Goal: Check status: Check status

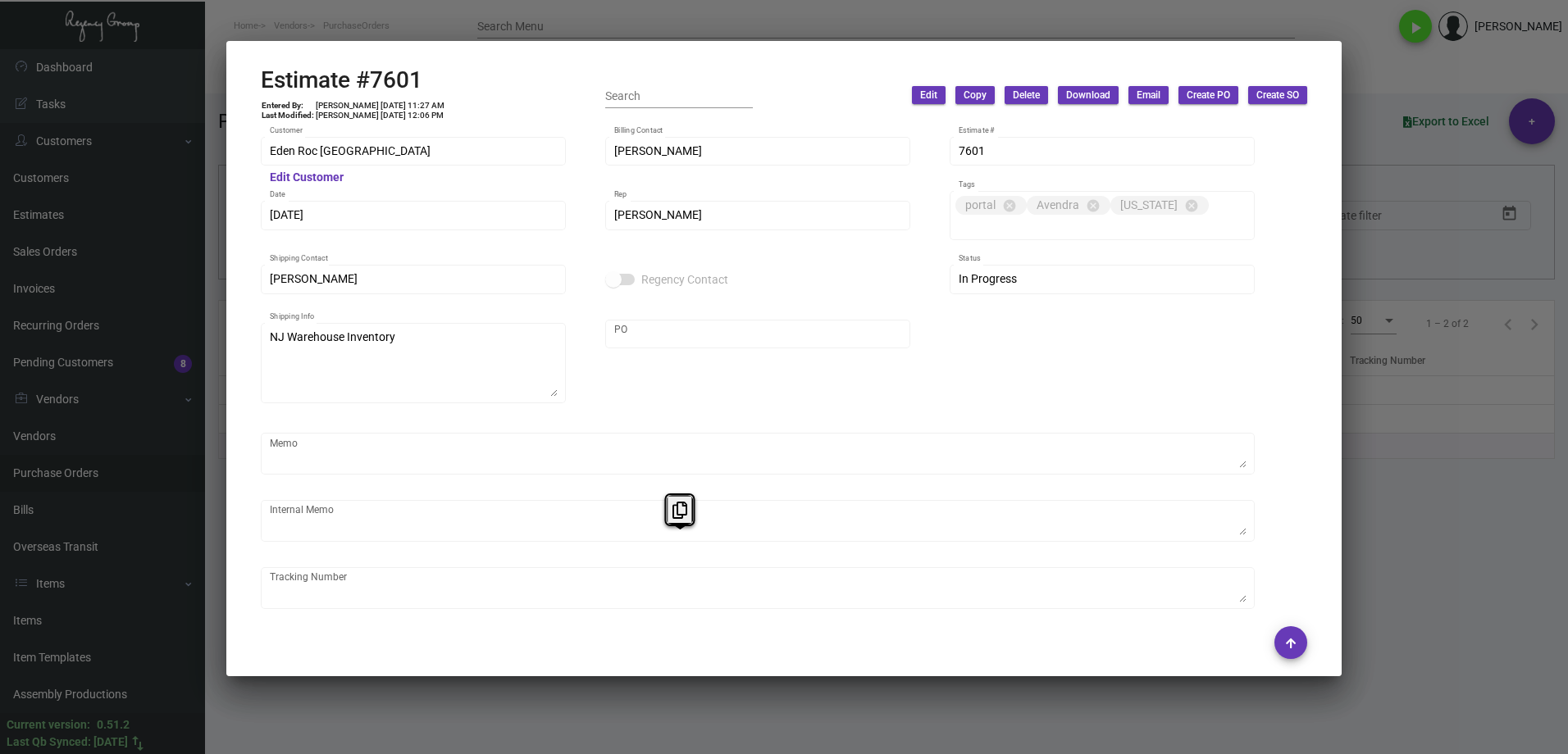
scroll to position [951, 0]
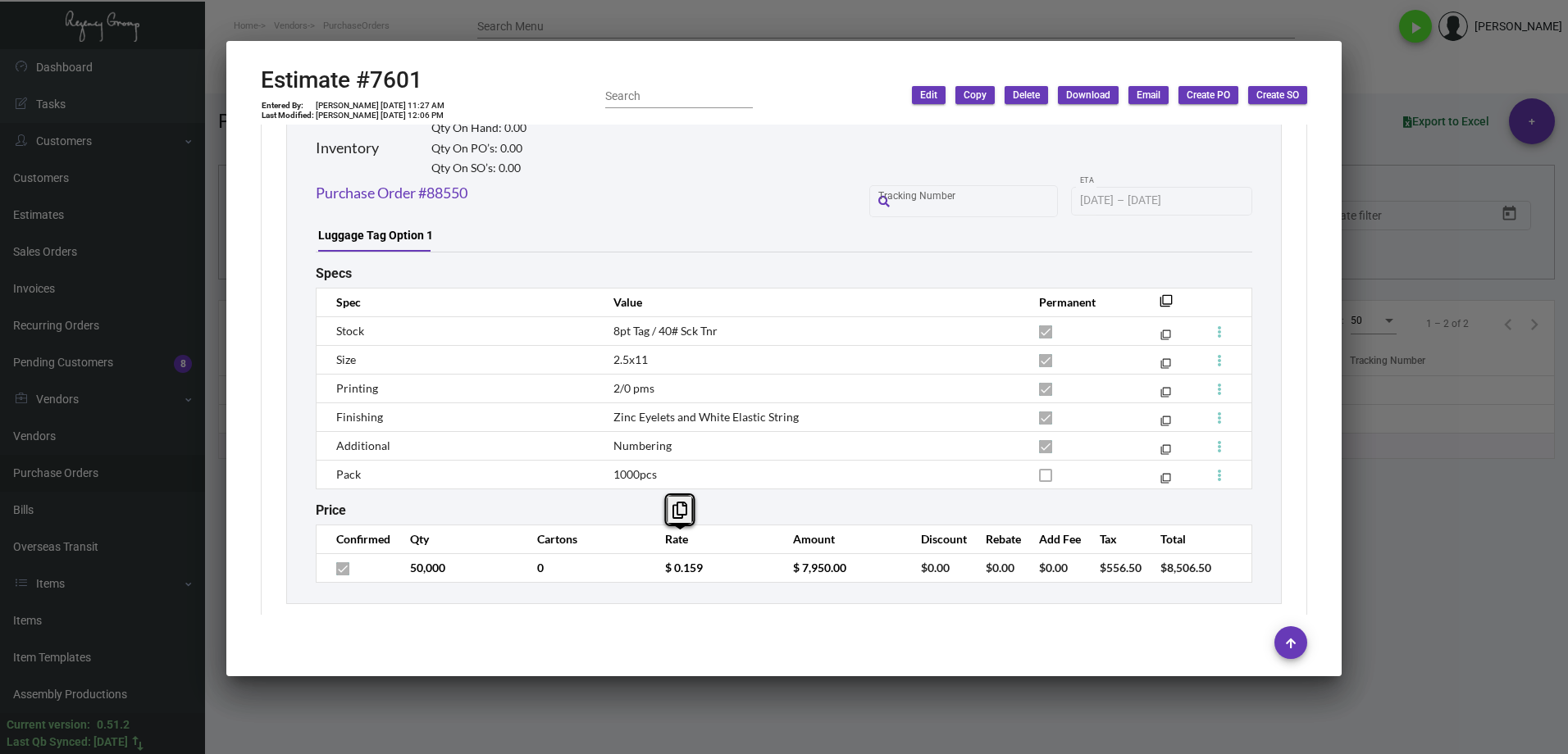
click at [885, 710] on div at bounding box center [784, 377] width 1568 height 754
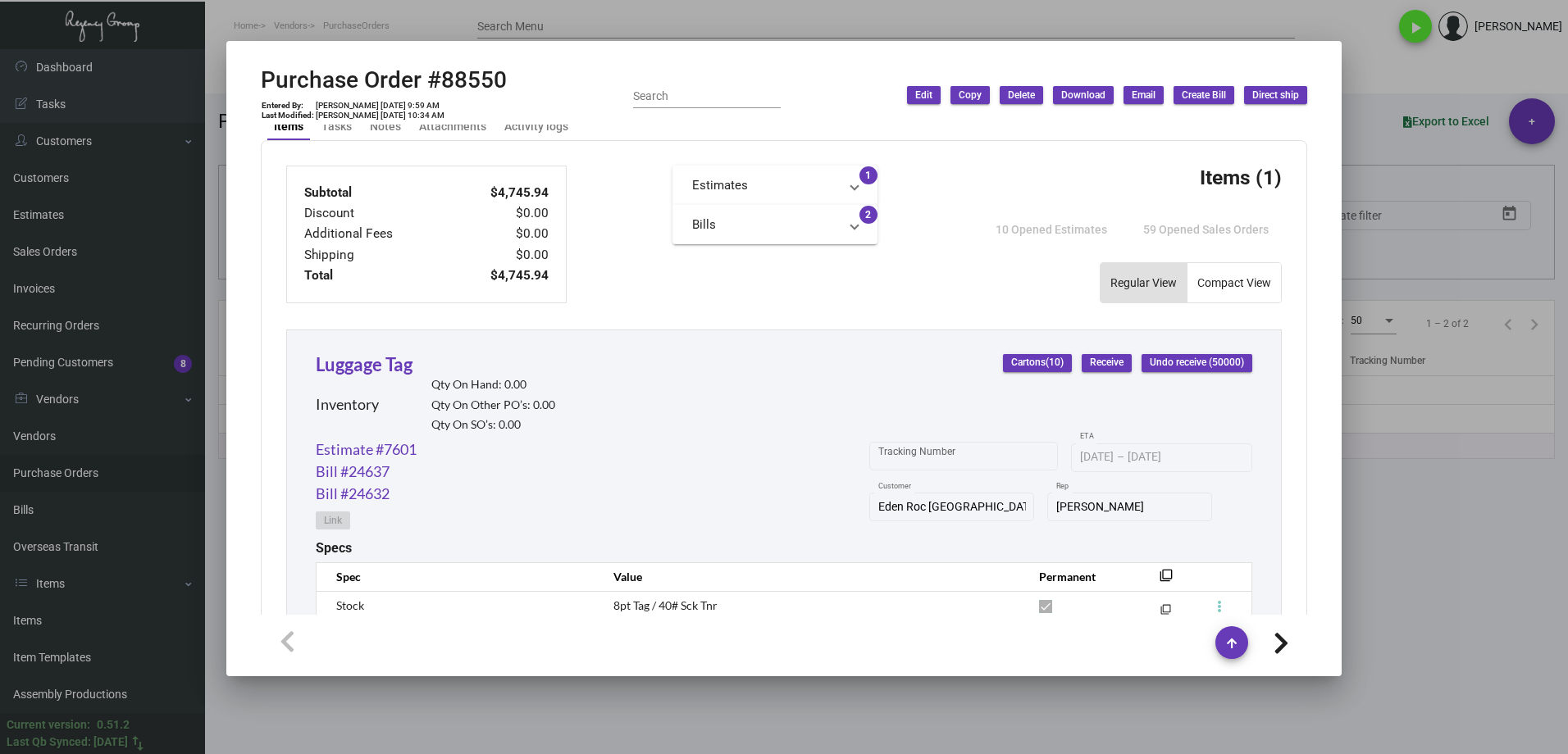
click at [710, 724] on div at bounding box center [784, 377] width 1568 height 754
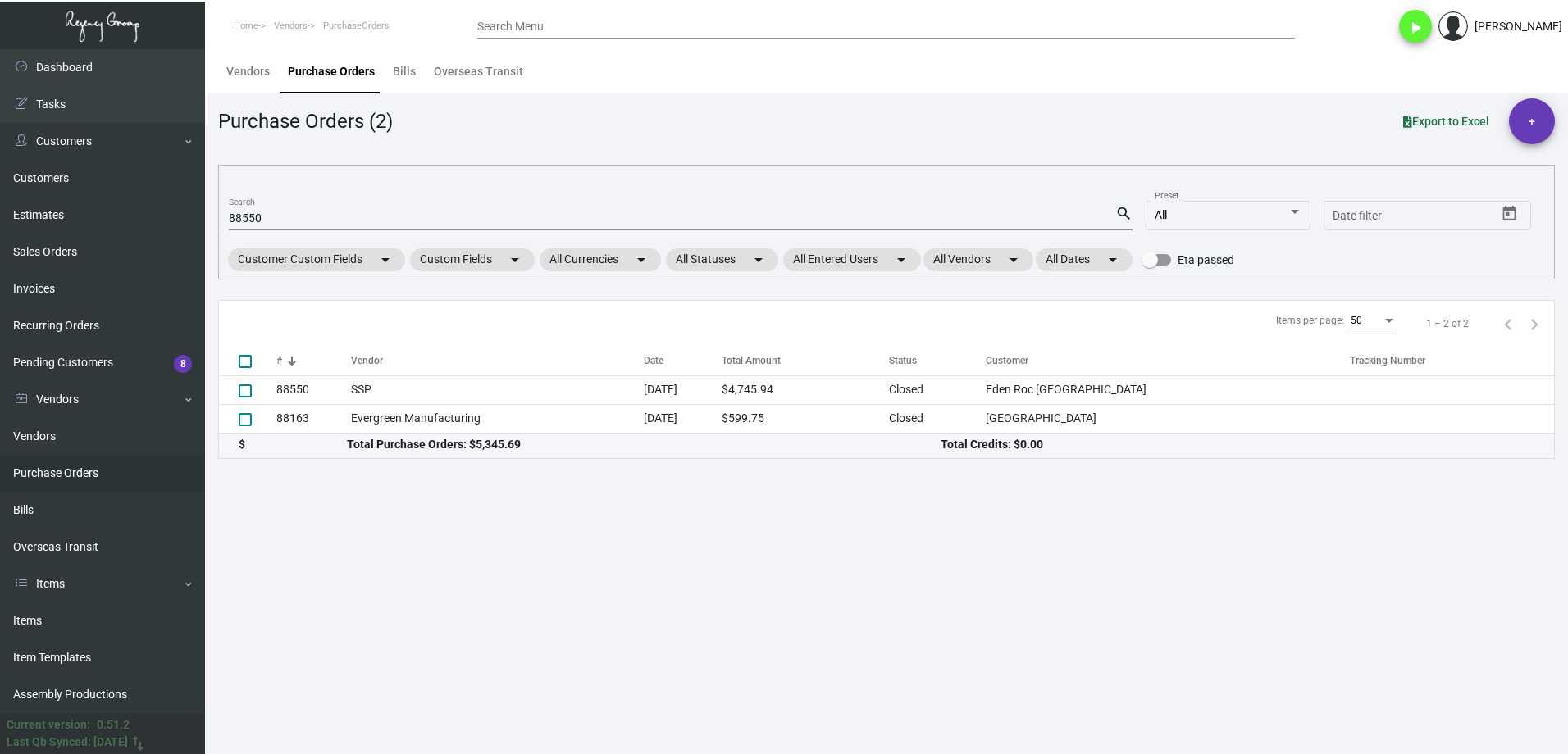
click at [111, 461] on link "Purchase Orders" at bounding box center [102, 474] width 205 height 37
click at [306, 224] on input "88550" at bounding box center [672, 218] width 886 height 13
click at [307, 224] on input "88550" at bounding box center [672, 218] width 886 height 13
paste input "108234"
type input "108234"
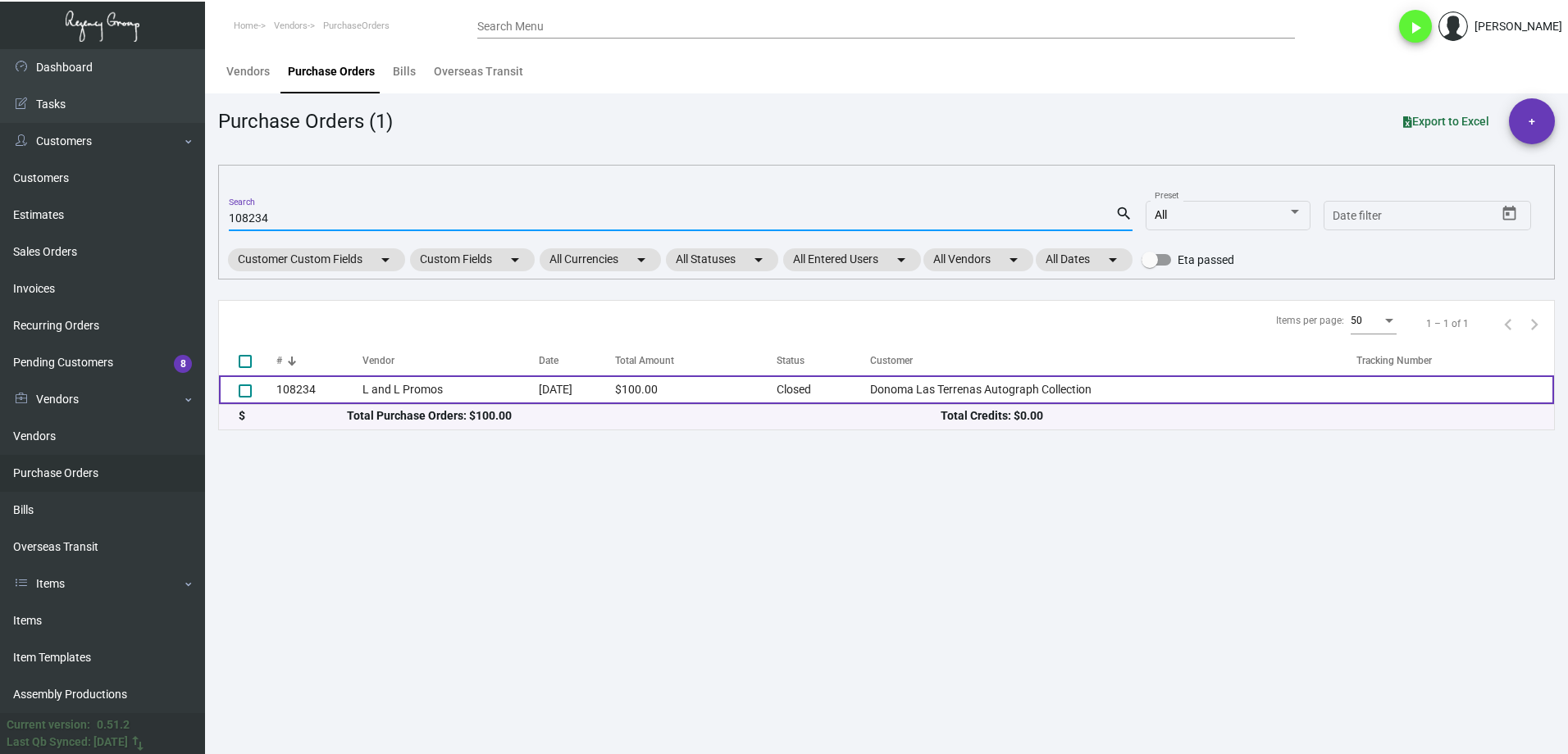
click at [406, 384] on td "L and L Promos" at bounding box center [450, 389] width 177 height 28
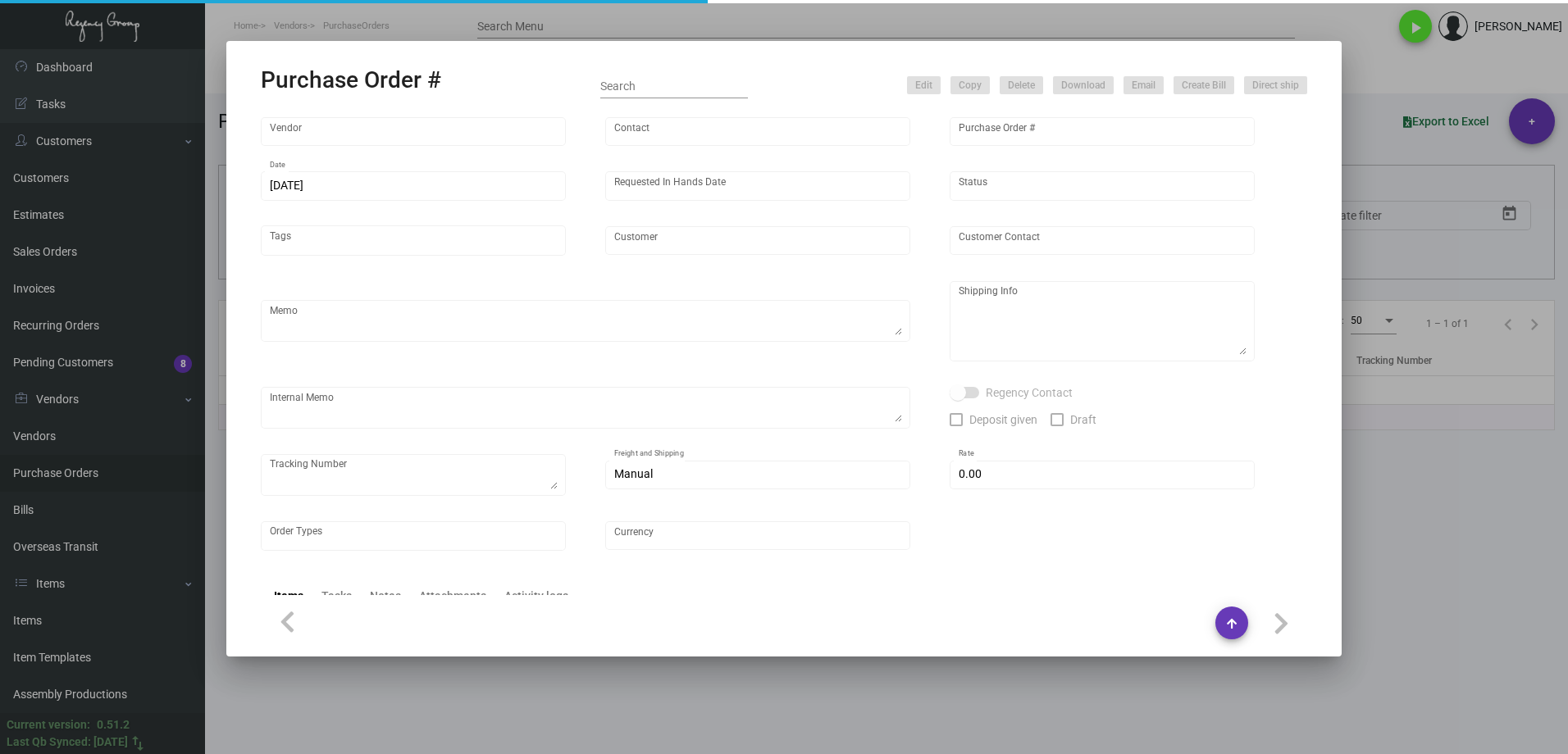
type input "L and L Promos"
type input "[PERSON_NAME]"
type input "108234"
type input "[DATE]"
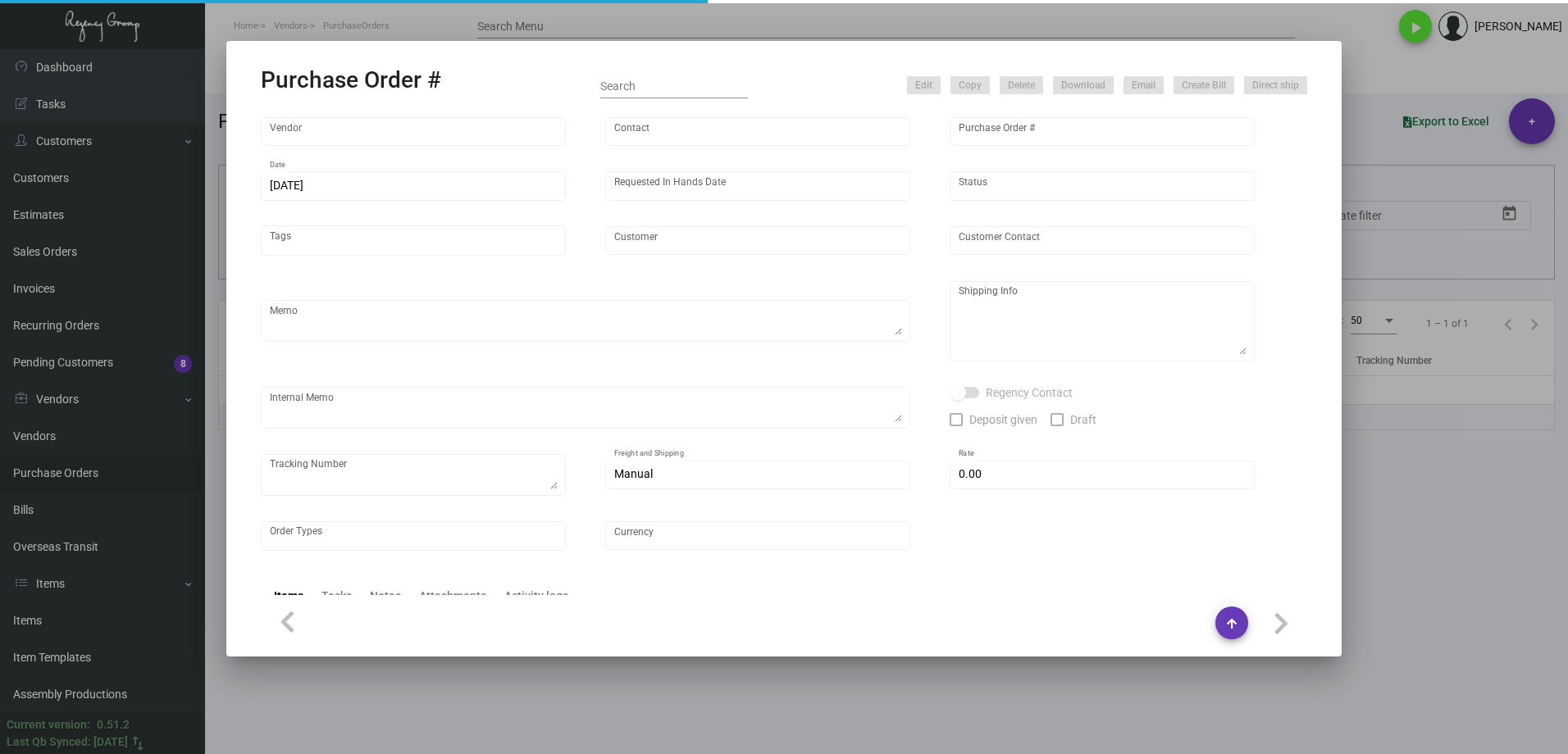
type input "Donoma Las Terrenas Autograph Collection"
type textarea "Via AIR."
type textarea "Regency Group NJ - [PERSON_NAME] [STREET_ADDRESS]"
type textarea "11/12 - Art approved vendor proof."
checkbox input "true"
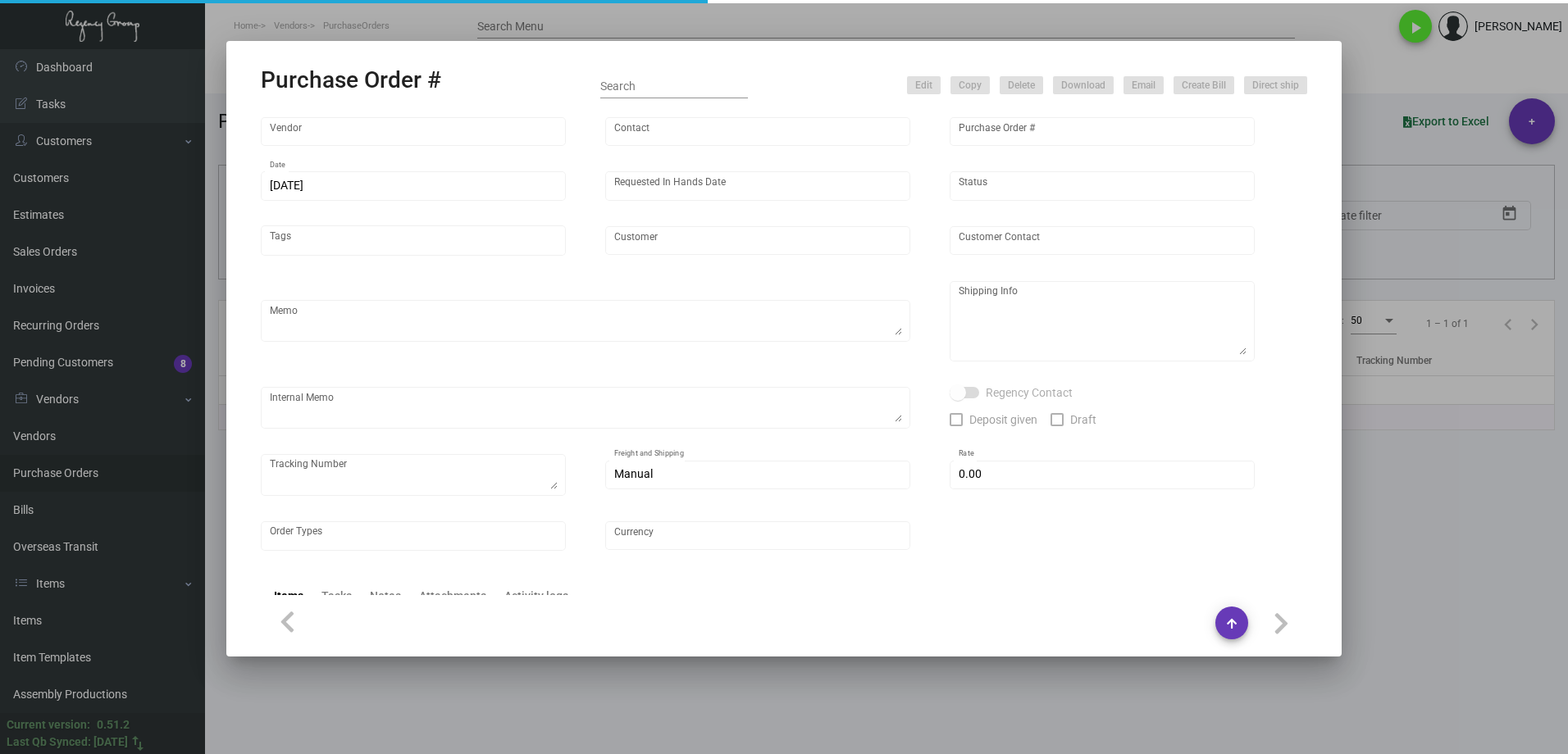
type input "$ 0.00"
type input "United States Dollar $"
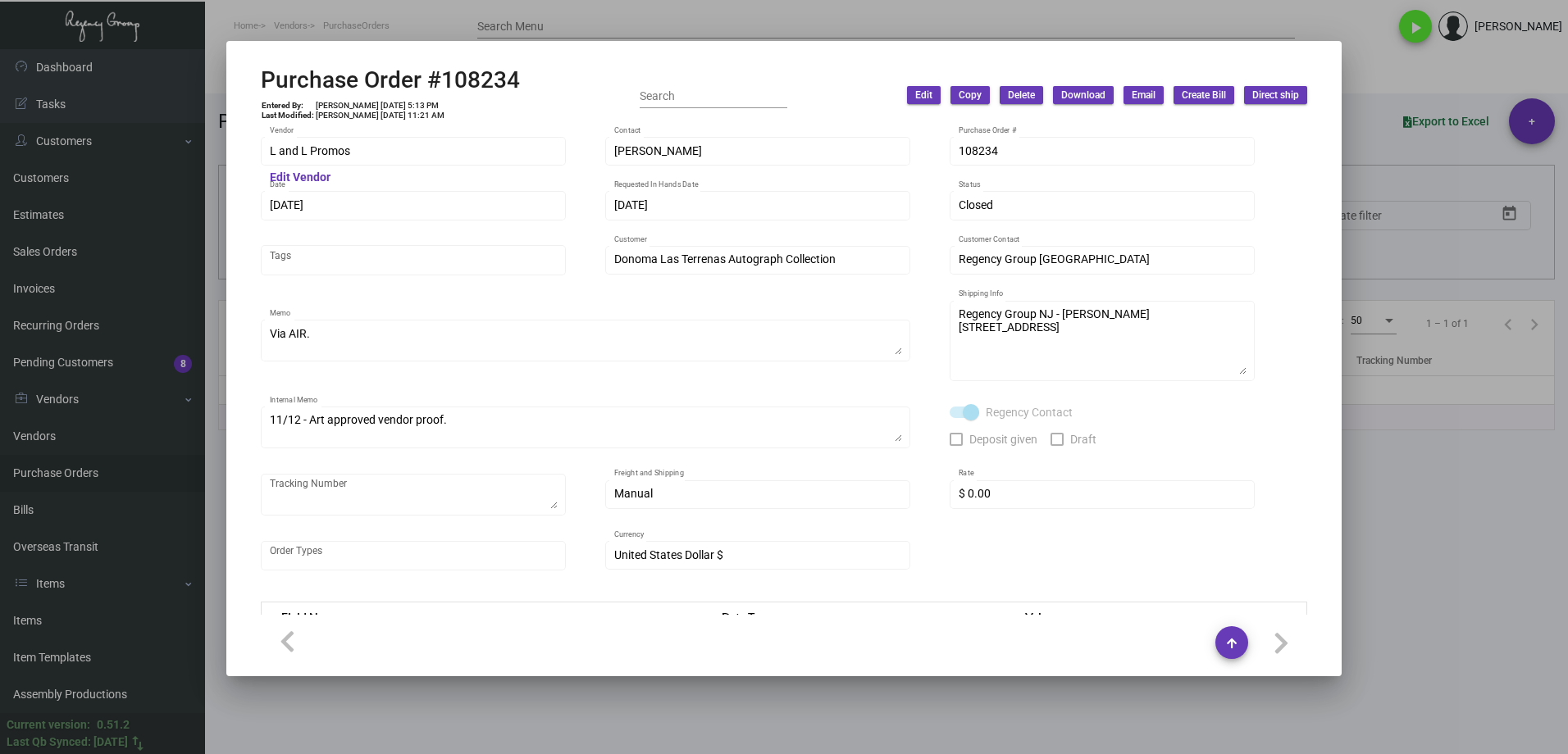
drag, startPoint x: 382, startPoint y: 144, endPoint x: 222, endPoint y: 146, distance: 160.0
click at [222, 146] on div "Purchase Order #108234 Entered By: [PERSON_NAME] [DATE] 5:13 PM Last Modified: …" at bounding box center [784, 377] width 1568 height 754
click at [406, 161] on div "L and L Promos Vendor" at bounding box center [414, 151] width 288 height 32
click at [272, 151] on div "L and L Promos Vendor" at bounding box center [414, 151] width 288 height 32
drag, startPoint x: 387, startPoint y: 160, endPoint x: 226, endPoint y: 152, distance: 161.2
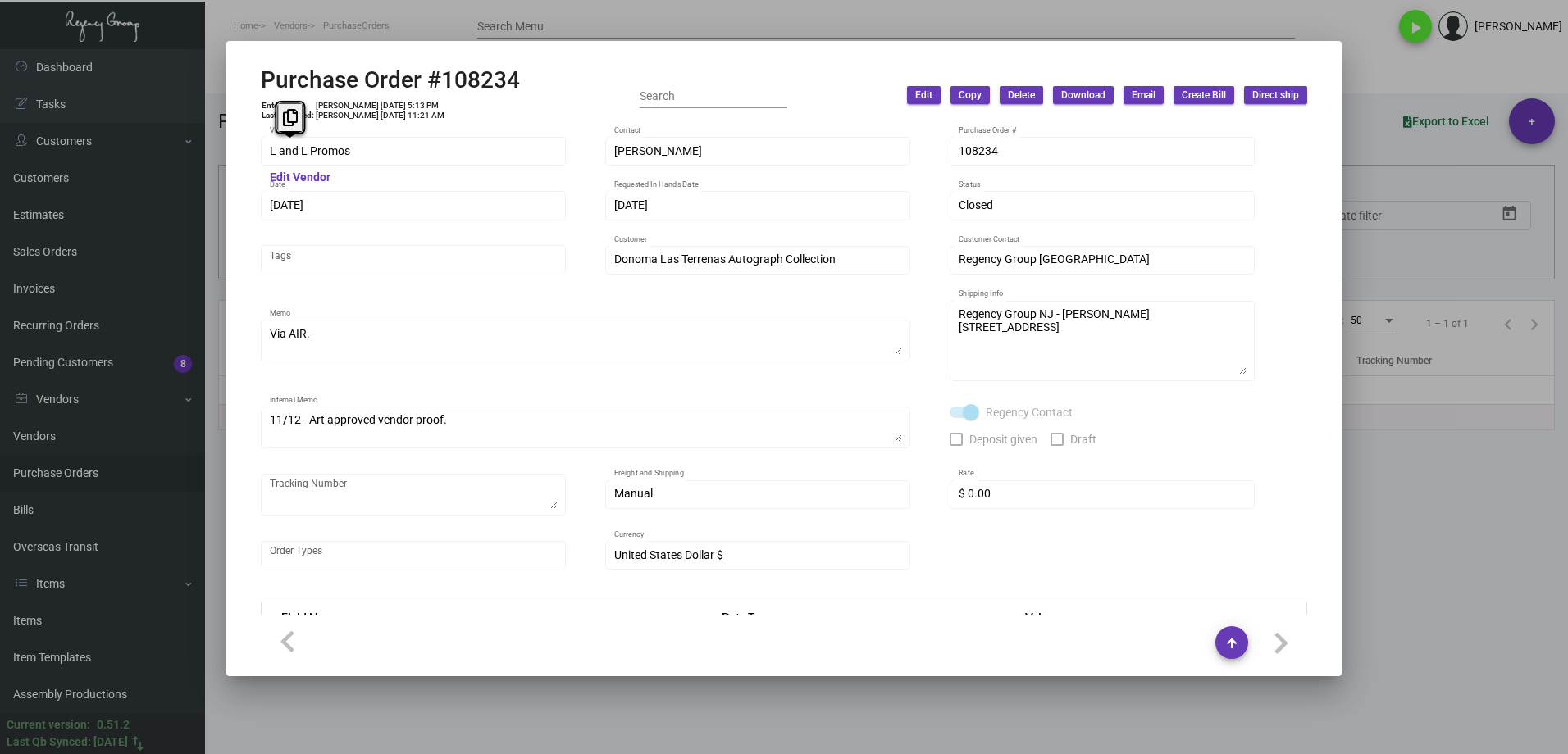
click at [226, 152] on mat-dialog-container "Purchase Order #108234 Entered By: [PERSON_NAME] [DATE] 5:13 PM Last Modified: …" at bounding box center [784, 358] width 1115 height 635
click at [398, 86] on h2 "Purchase Order #108234" at bounding box center [390, 80] width 259 height 27
drag, startPoint x: 367, startPoint y: 102, endPoint x: 394, endPoint y: 102, distance: 27.0
click at [394, 102] on td "[PERSON_NAME] [DATE] 5:13 PM" at bounding box center [380, 106] width 130 height 10
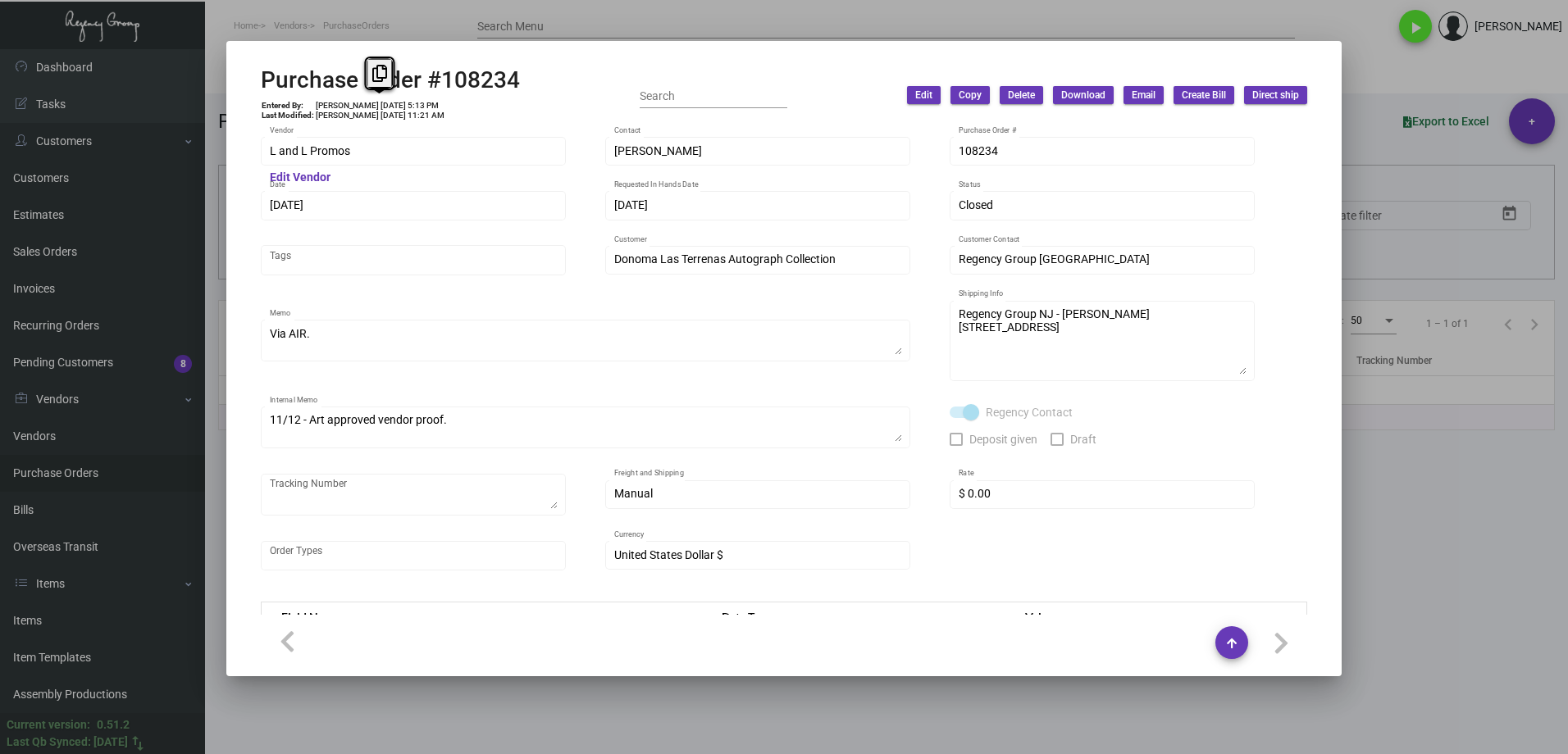
drag, startPoint x: 393, startPoint y: 106, endPoint x: 365, endPoint y: 106, distance: 28.0
click at [365, 106] on td "[PERSON_NAME] [DATE] 5:13 PM" at bounding box center [380, 106] width 130 height 10
copy td "[DATE]"
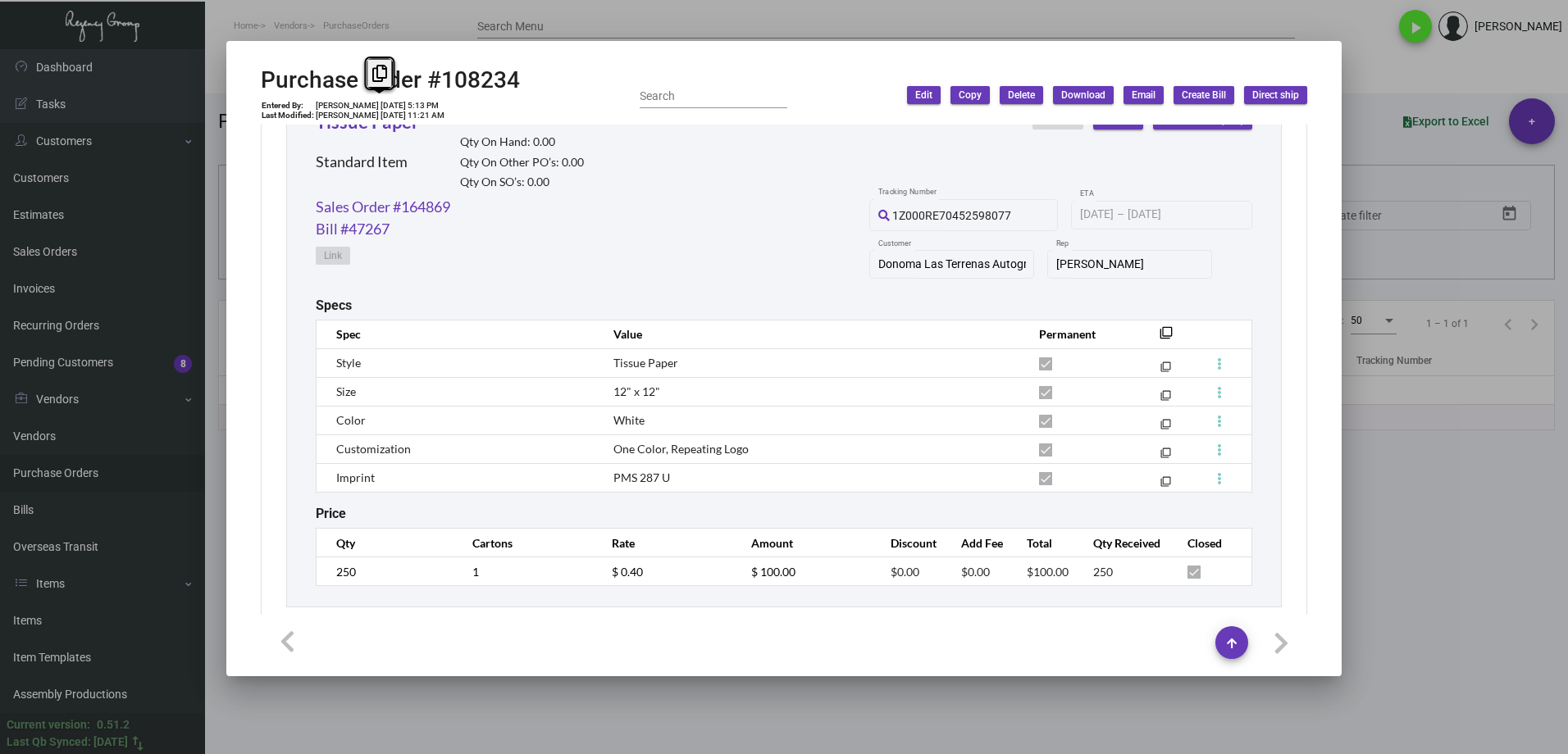
scroll to position [831, 0]
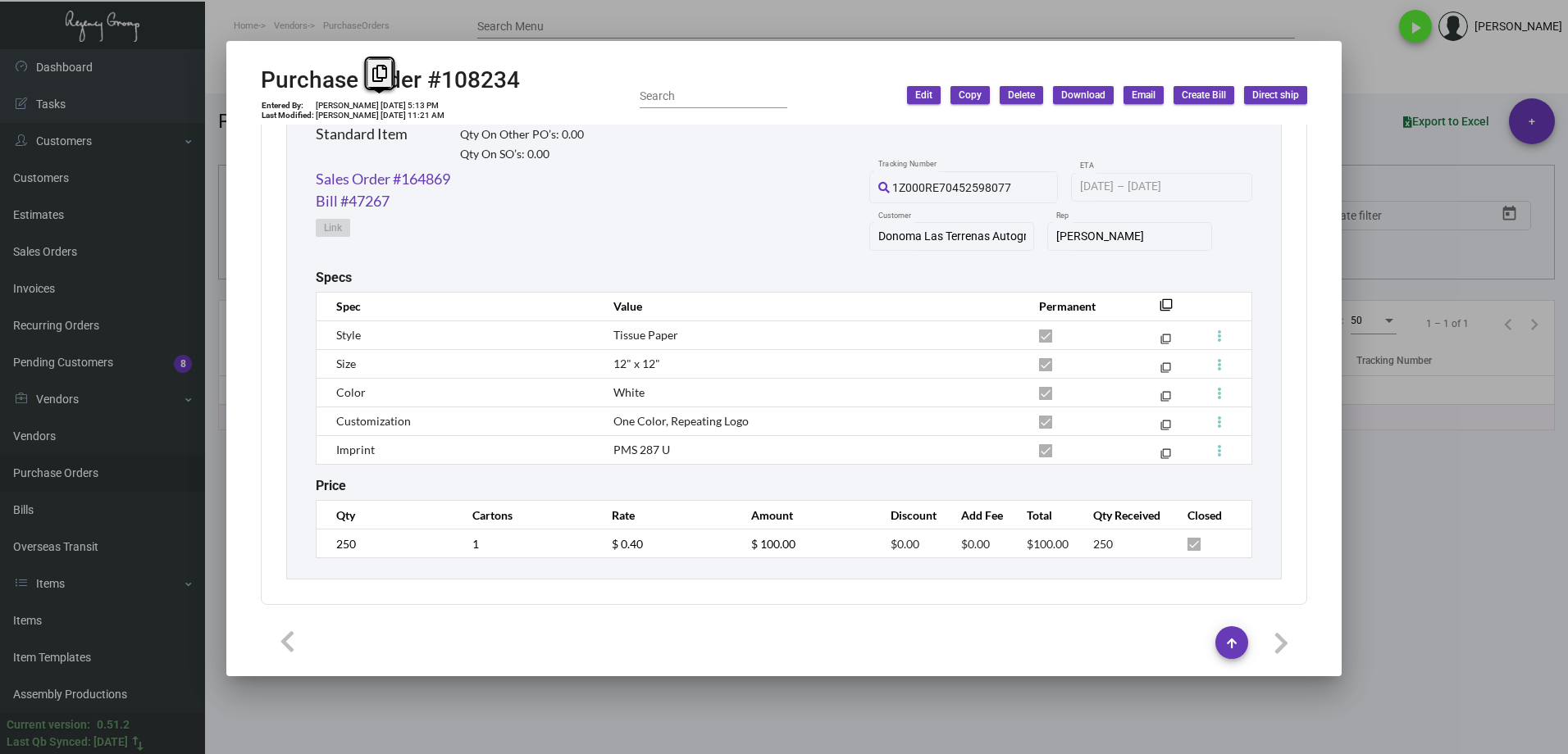
click at [293, 536] on div "Tissue Paper Standard Item Qty On Hand: 0.00 Qty On Other PO’s: 0.00 Qty On SO’…" at bounding box center [784, 319] width 996 height 521
click at [389, 176] on link "Sales Order #164869" at bounding box center [383, 178] width 135 height 22
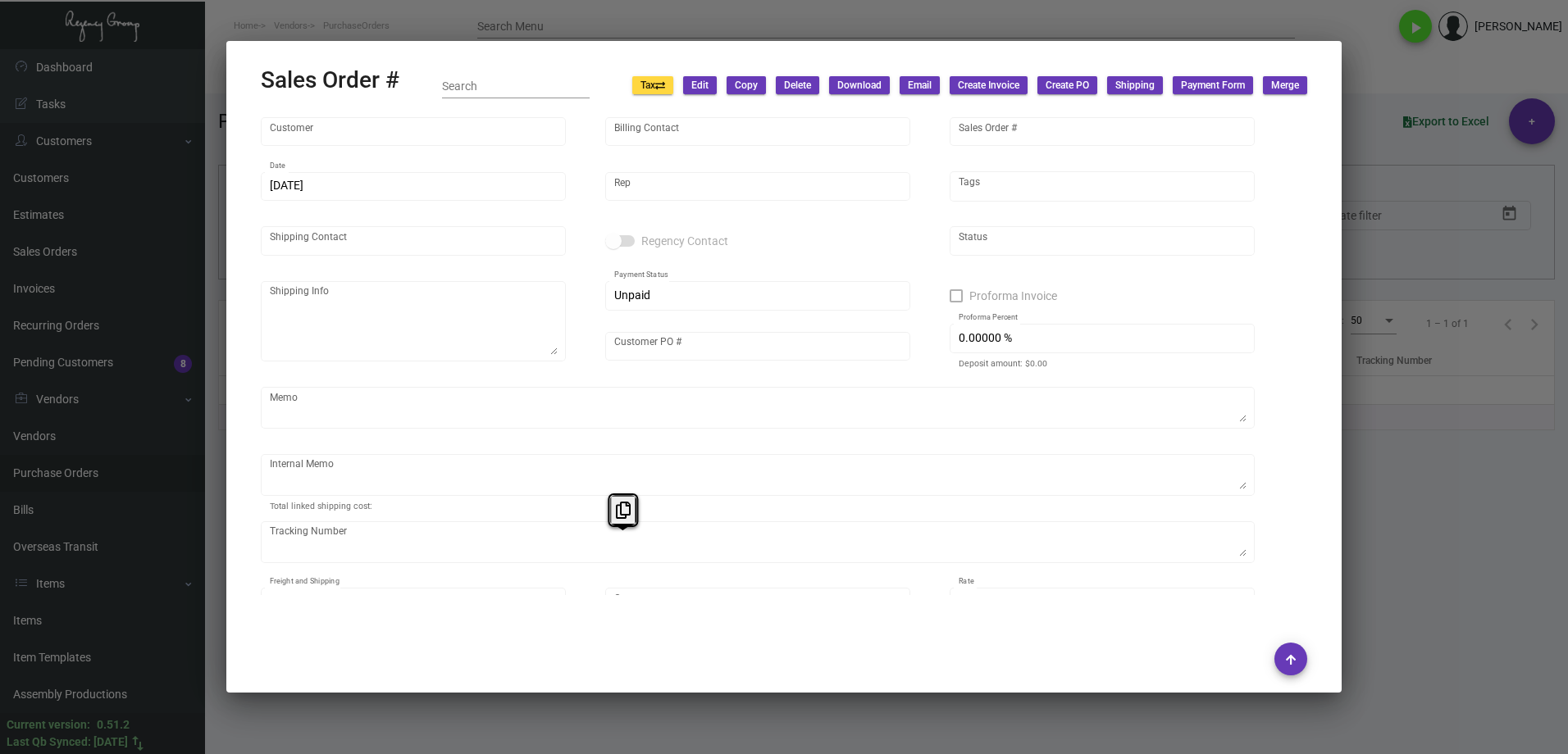
type input "Donoma Las Terrenas Autograph Collection"
type input "[PERSON_NAME]"
type input "164869"
type input "[DATE]"
type input "[PERSON_NAME]"
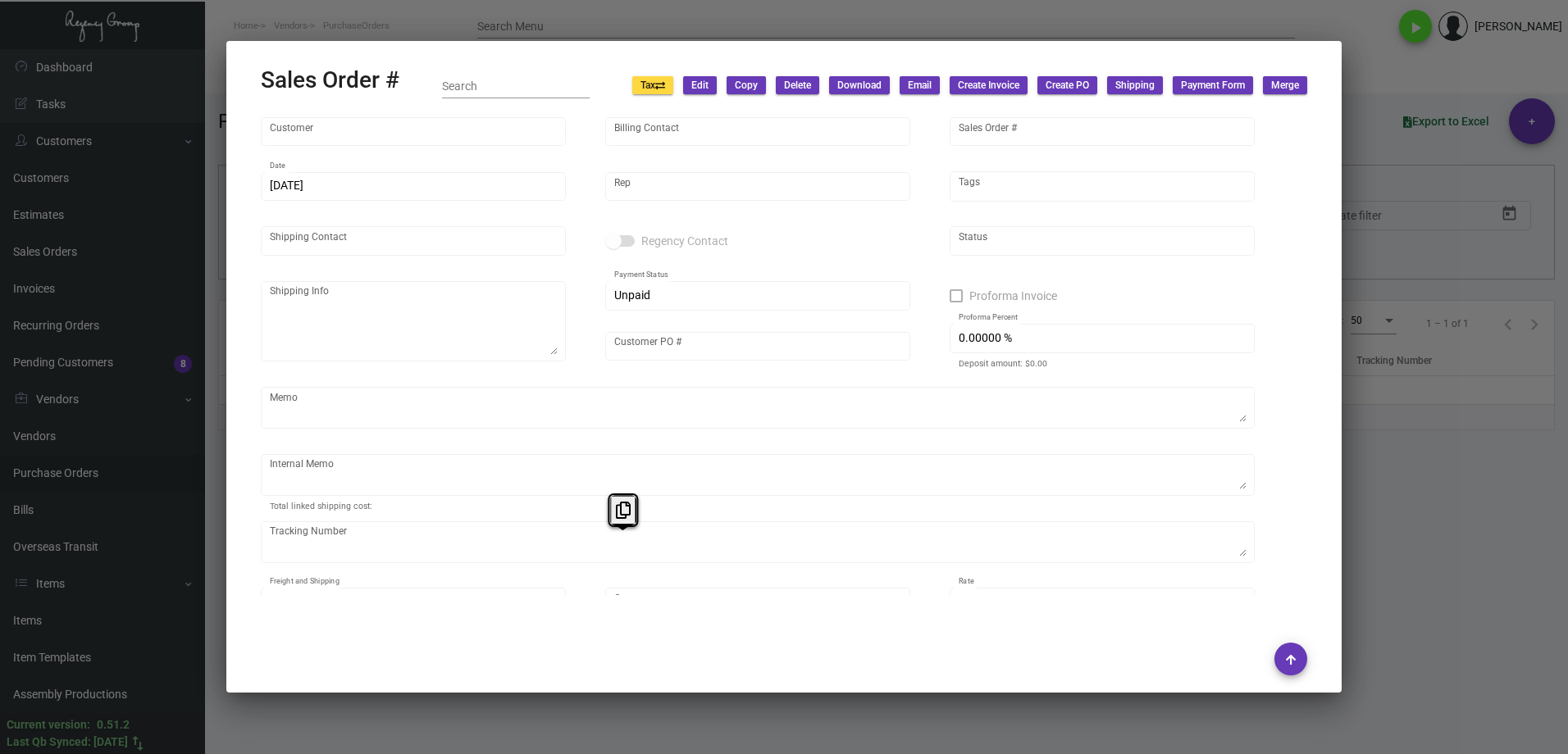
type input "[PERSON_NAME]"
type textarea "Donoma Las Terrenas Autograph Collection -JAVIEROSE [PERSON_NAME] [STREET_ADDRE…"
type input "DONDR0005"
type textarea "Tag Valet - Label provided to vendor to ship to hotel UPS Ground Cost $9.87 Car…"
type input "United States Dollar $"
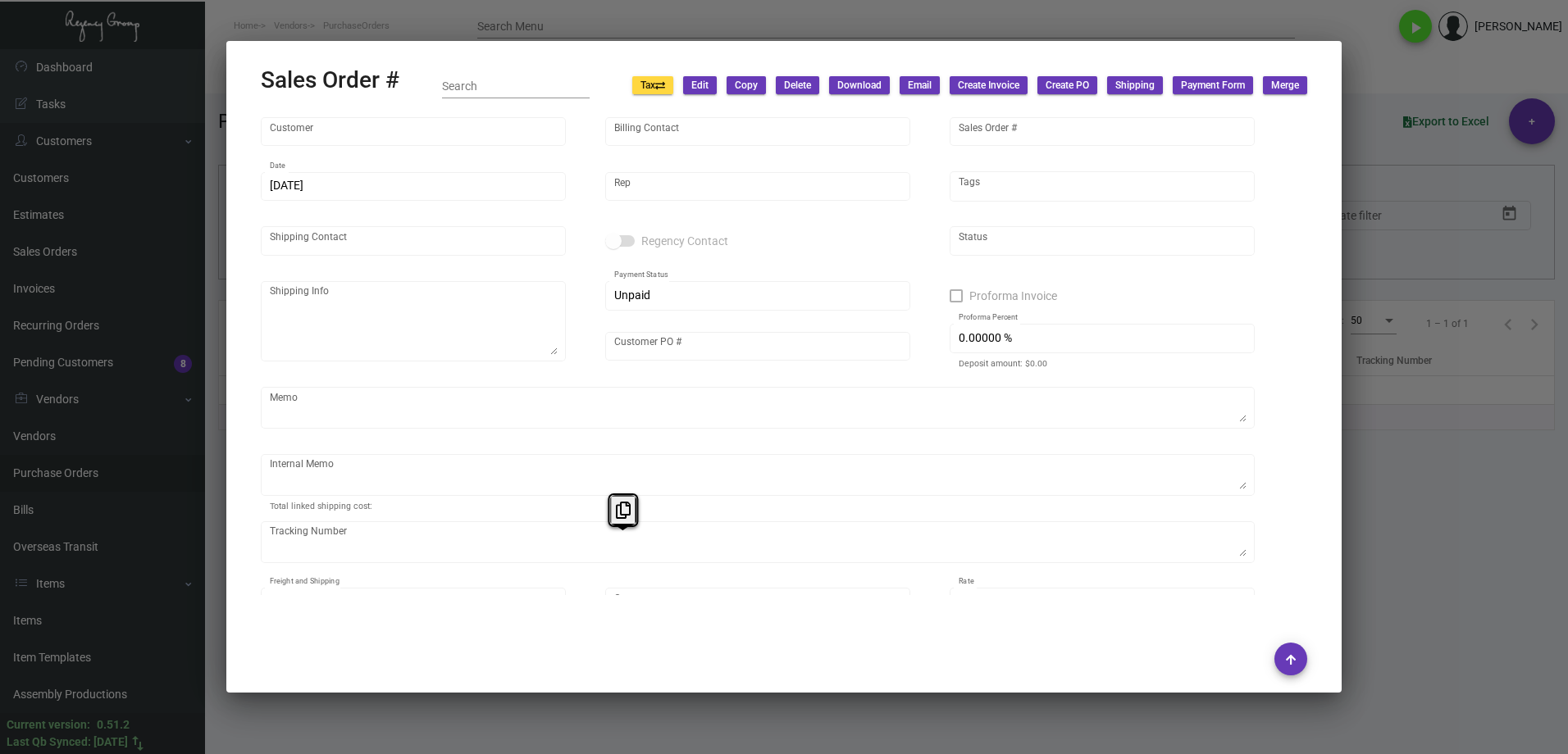
type input "$ 2,498.74"
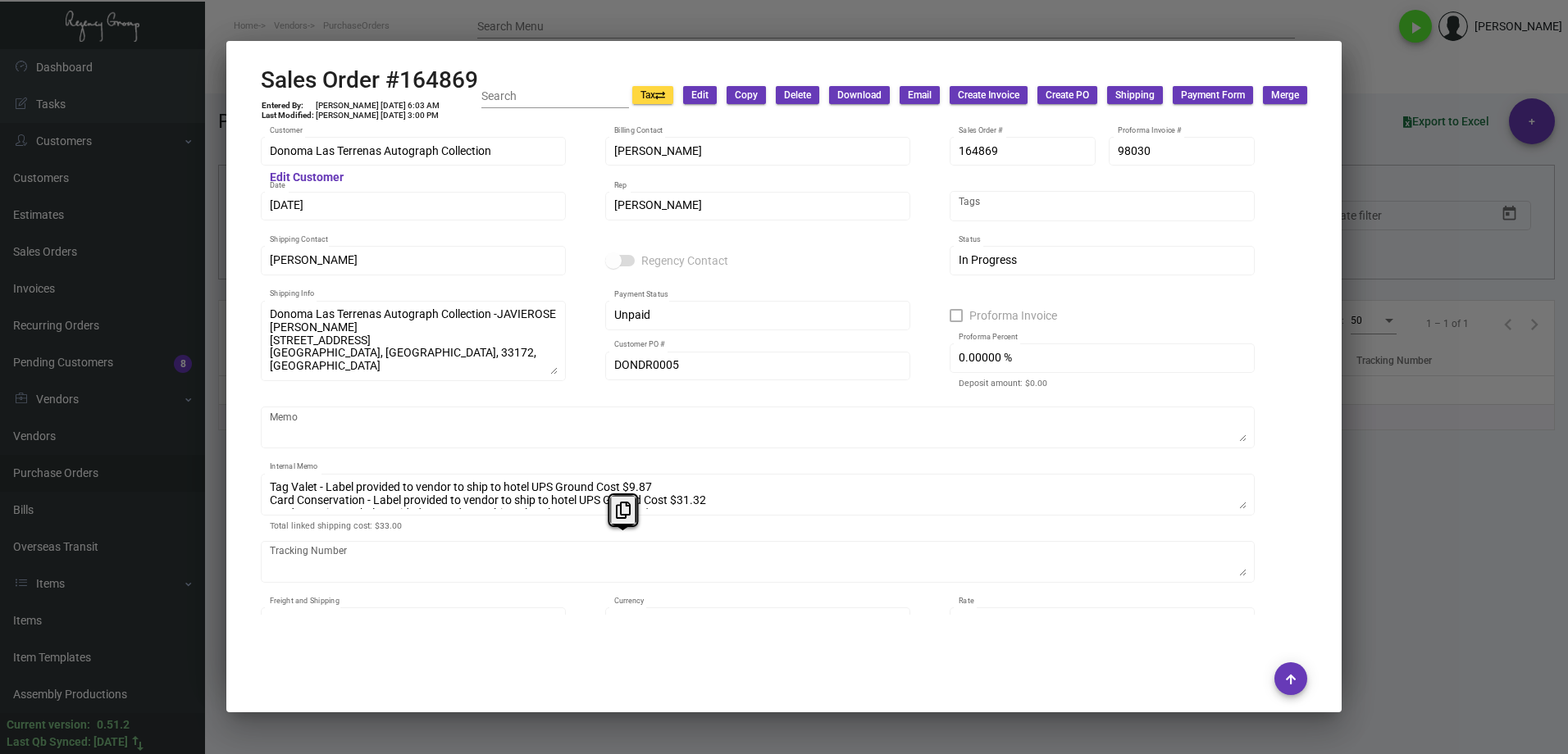
click at [481, 80] on div "Sales Order #164869 Entered By: [PERSON_NAME] [DATE] 6:03 AM Last Modified: [PE…" at bounding box center [784, 96] width 1046 height 59
drag, startPoint x: 460, startPoint y: 78, endPoint x: 319, endPoint y: 76, distance: 141.0
click at [319, 76] on div "Sales Order #164869 Entered By: [PERSON_NAME] [DATE] 6:03 AM Last Modified: [PE…" at bounding box center [784, 96] width 1046 height 59
drag, startPoint x: 319, startPoint y: 76, endPoint x: 368, endPoint y: 67, distance: 49.8
click at [367, 67] on h2 "Sales Order #164869" at bounding box center [369, 80] width 217 height 27
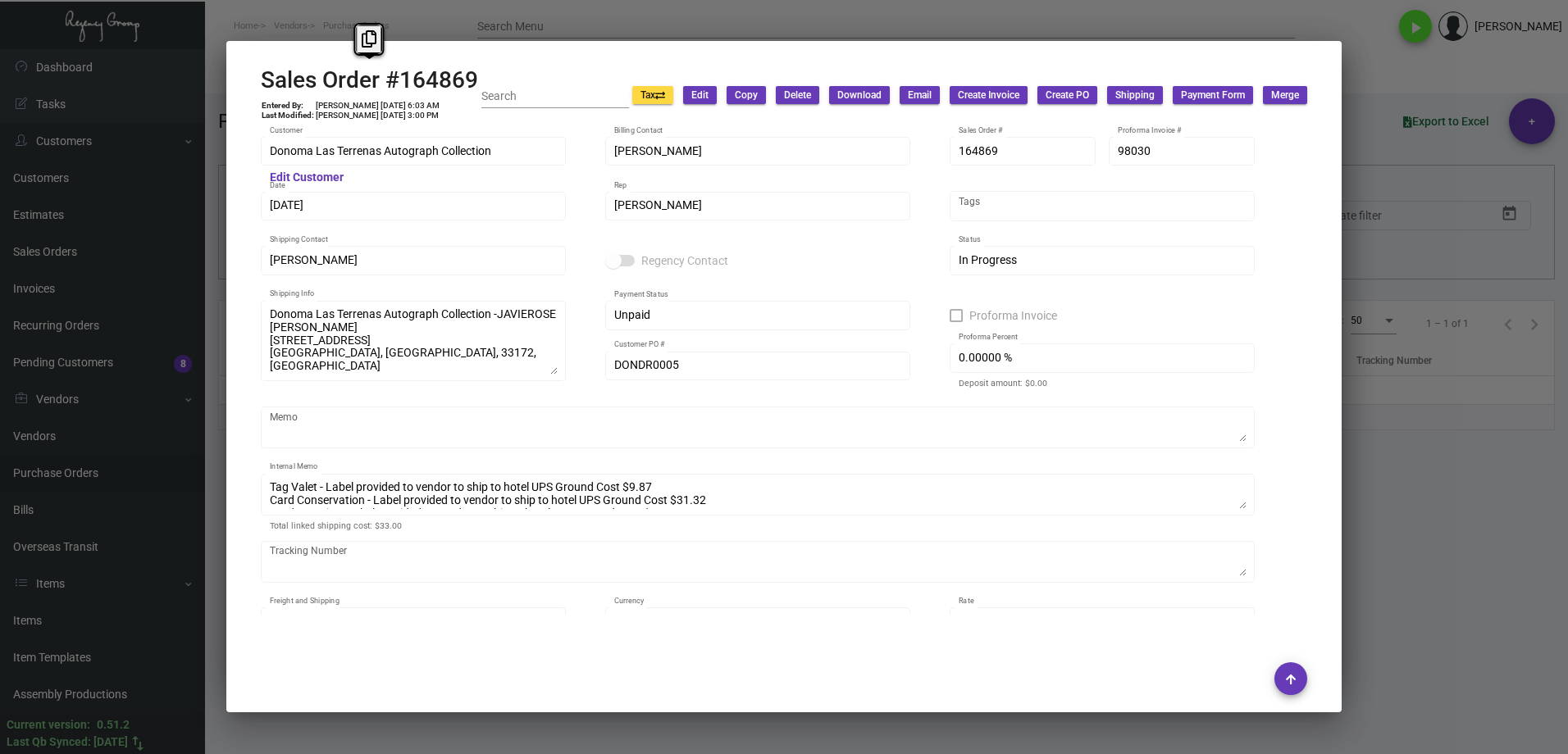
drag, startPoint x: 471, startPoint y: 75, endPoint x: 264, endPoint y: 73, distance: 207.0
click at [264, 73] on h2 "Sales Order #164869" at bounding box center [369, 80] width 217 height 27
copy h2 "Sales Order #164869"
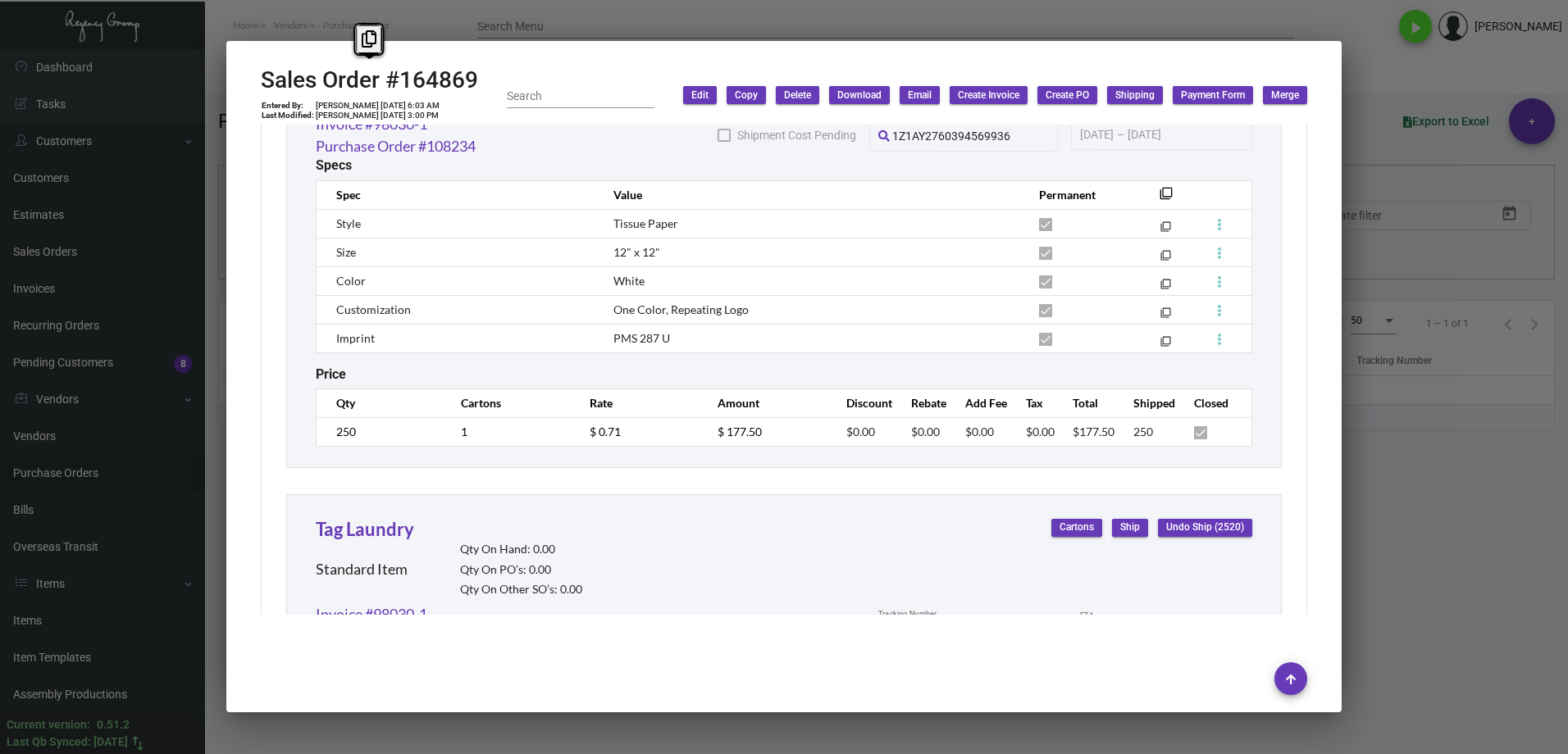
scroll to position [1560, 0]
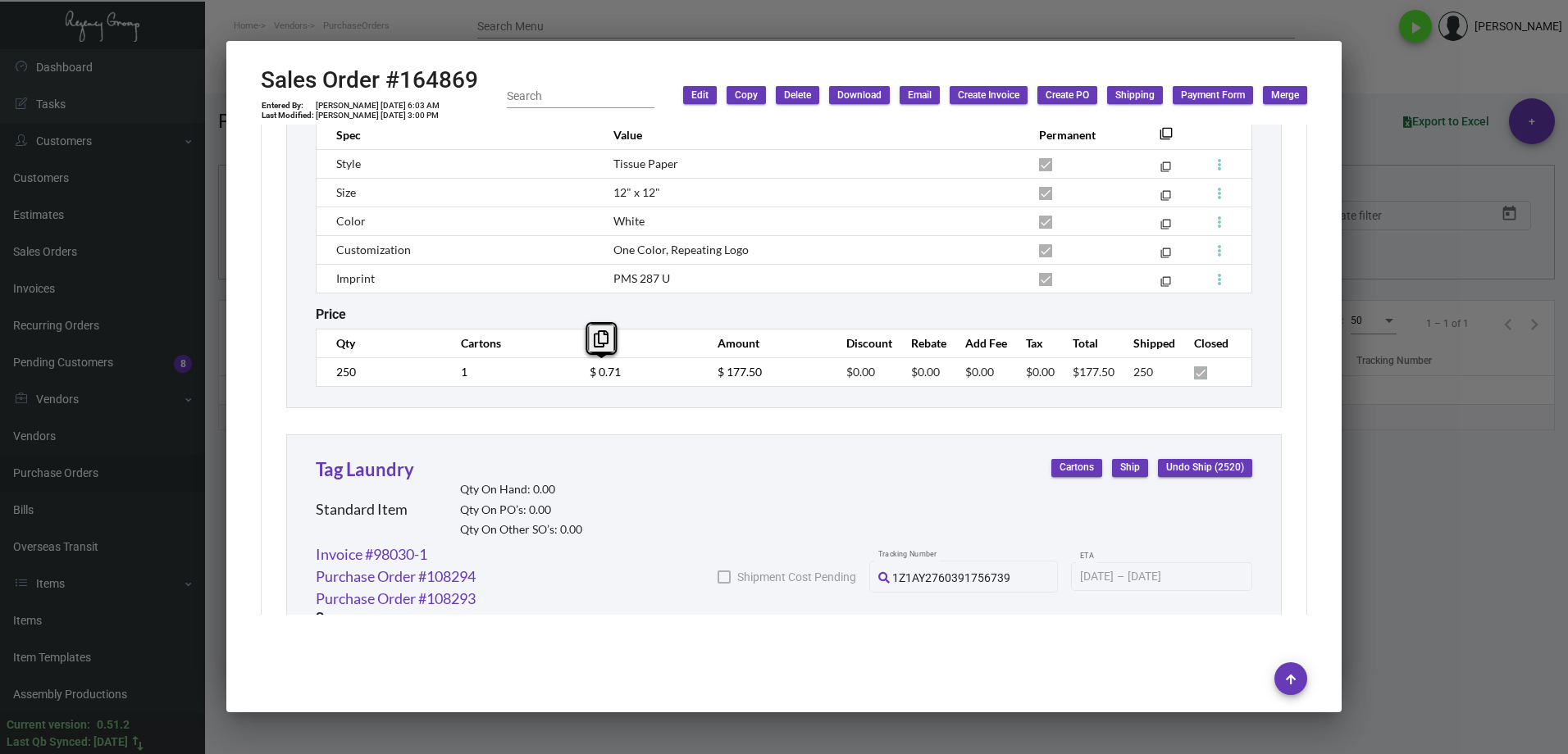
click at [550, 365] on tr "250 1 $ 0.71 $ 177.50 $0.00 $0.00 $0.00 $0.00 $177.50 250" at bounding box center [784, 372] width 935 height 28
